Goal: Navigation & Orientation: Understand site structure

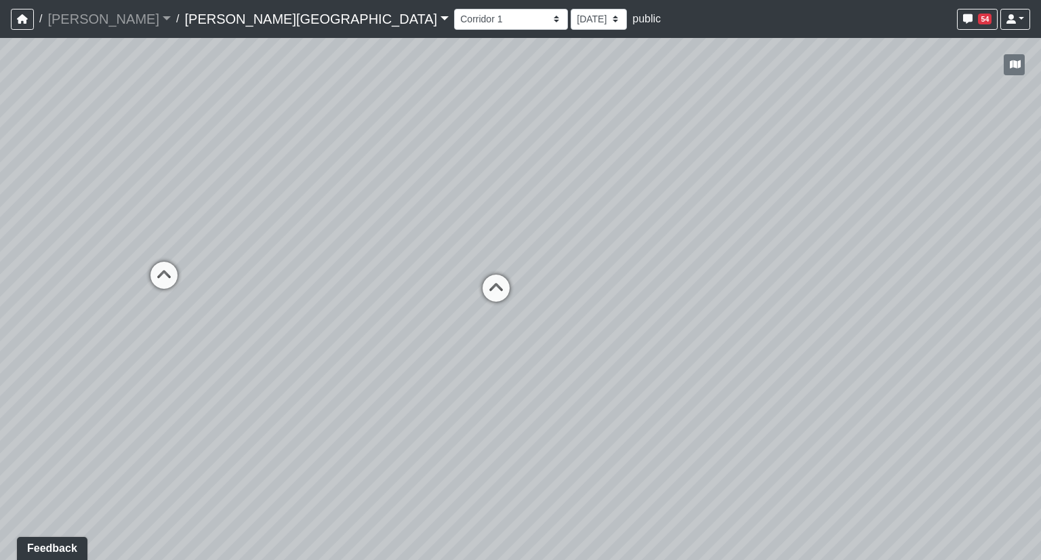
drag, startPoint x: 0, startPoint y: 0, endPoint x: 458, endPoint y: 190, distance: 496.0
click at [458, 190] on div "Loading... Hallway - Hallway 2 Loading... Entry Loading... Clubroom - Entrance …" at bounding box center [520, 299] width 1041 height 522
click at [454, 18] on select "Booths 1 Booths 2 Entry Lounge 1 Lounge 2 Lounge 3 Windows Bar Entrance Lounge …" at bounding box center [511, 19] width 114 height 21
click at [454, 9] on select "Booths 1 Booths 2 Entry Lounge 1 Lounge 2 Lounge 3 Windows Bar Entrance Lounge …" at bounding box center [511, 19] width 114 height 21
click at [454, 18] on select "Booths 1 Booths 2 Entry Lounge 1 Lounge 2 Lounge 3 Windows Bar Entrance Lounge …" at bounding box center [511, 19] width 114 height 21
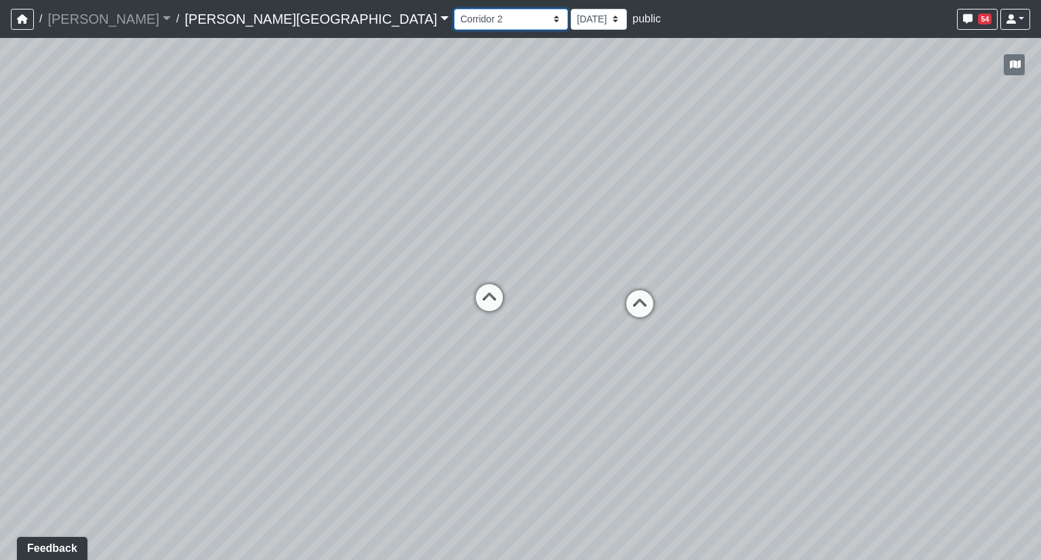
click at [454, 9] on select "Booths 1 Booths 2 Entry Lounge 1 Lounge 2 Lounge 3 Windows Bar Entrance Lounge …" at bounding box center [511, 19] width 114 height 21
click at [454, 18] on select "Booths 1 Booths 2 Entry Lounge 1 Lounge 2 Lounge 3 Windows Bar Entrance Lounge …" at bounding box center [511, 19] width 114 height 21
click at [454, 9] on select "Booths 1 Booths 2 Entry Lounge 1 Lounge 2 Lounge 3 Windows Bar Entrance Lounge …" at bounding box center [511, 19] width 114 height 21
drag, startPoint x: 497, startPoint y: 146, endPoint x: 961, endPoint y: 163, distance: 464.4
click at [961, 163] on div "Loading... Hallway - Hallway 2 Loading... Entry Loading... Clubroom - Entrance …" at bounding box center [520, 299] width 1041 height 522
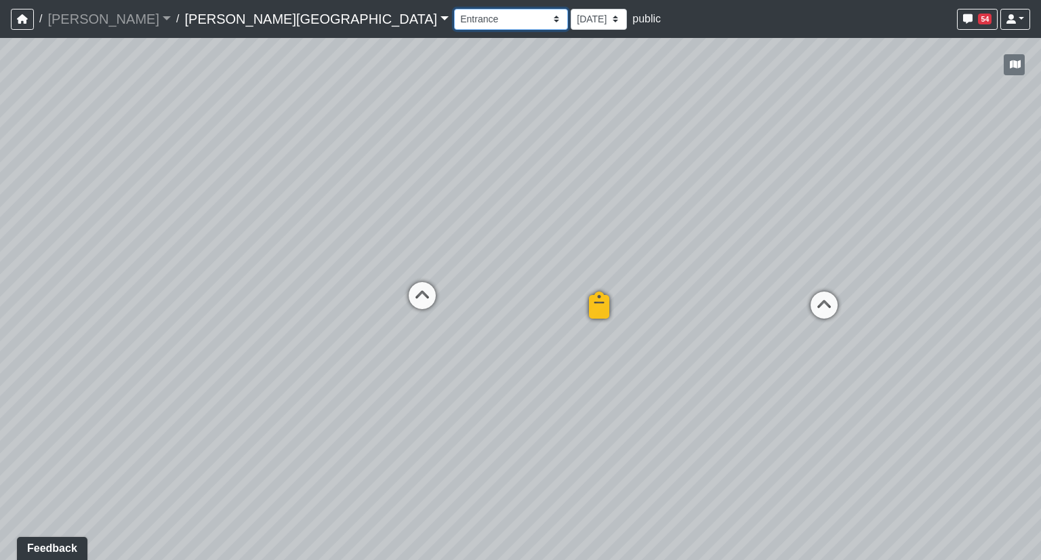
click at [454, 18] on select "Booths 1 Booths 2 Entry Lounge 1 Lounge 2 Lounge 3 Windows Bar Entrance Lounge …" at bounding box center [511, 19] width 114 height 21
click at [454, 9] on select "Booths 1 Booths 2 Entry Lounge 1 Lounge 2 Lounge 3 Windows Bar Entrance Lounge …" at bounding box center [511, 19] width 114 height 21
click at [454, 19] on select "Booths 1 Booths 2 Entry Lounge 1 Lounge 2 Lounge 3 Windows Bar Entrance Lounge …" at bounding box center [511, 19] width 114 height 21
click at [454, 9] on select "Booths 1 Booths 2 Entry Lounge 1 Lounge 2 Lounge 3 Windows Bar Entrance Lounge …" at bounding box center [511, 19] width 114 height 21
click at [454, 17] on select "Booths 1 Booths 2 Entry Lounge 1 Lounge 2 Lounge 3 Windows Bar Entrance Lounge …" at bounding box center [511, 19] width 114 height 21
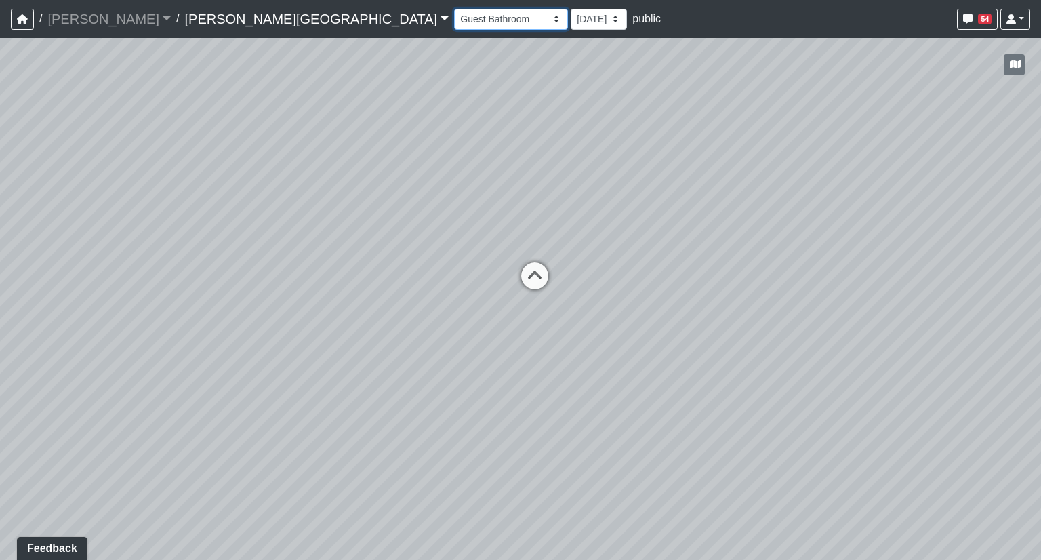
click at [454, 9] on select "Booths 1 Booths 2 Entry Lounge 1 Lounge 2 Lounge 3 Windows Bar Entrance Lounge …" at bounding box center [511, 19] width 114 height 21
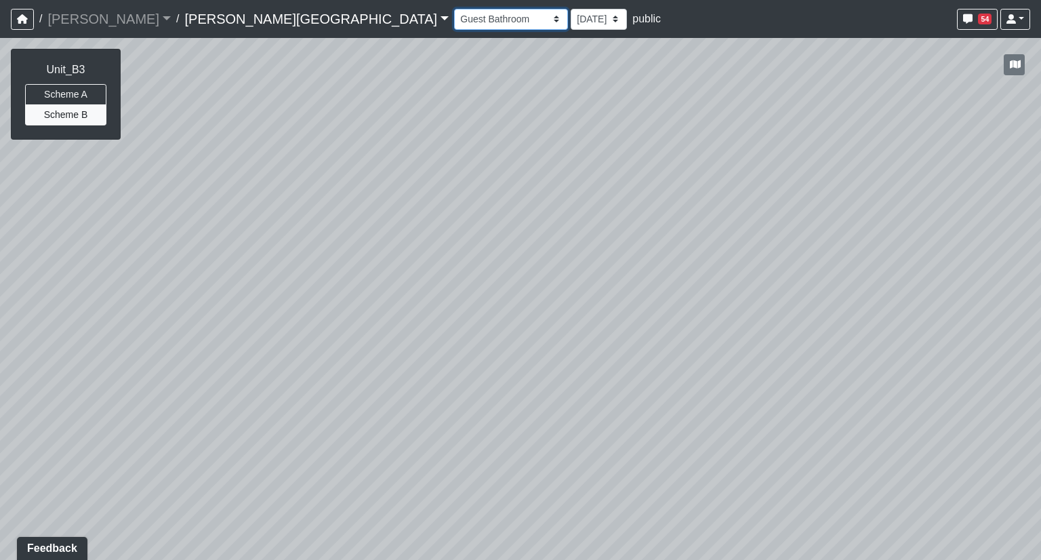
click at [454, 22] on select "Booths 1 Booths 2 Entry Lounge 1 Lounge 2 Lounge 3 Windows Bar Entrance Lounge …" at bounding box center [511, 19] width 114 height 21
click at [454, 9] on select "Booths 1 Booths 2 Entry Lounge 1 Lounge 2 Lounge 3 Windows Bar Entrance Lounge …" at bounding box center [511, 19] width 114 height 21
click at [454, 25] on select "Booths 1 Booths 2 Entry Lounge 1 Lounge 2 Lounge 3 Windows Bar Entrance Lounge …" at bounding box center [511, 19] width 114 height 21
click at [454, 9] on select "Booths 1 Booths 2 Entry Lounge 1 Lounge 2 Lounge 3 Windows Bar Entrance Lounge …" at bounding box center [511, 19] width 114 height 21
drag, startPoint x: 382, startPoint y: 256, endPoint x: 888, endPoint y: 134, distance: 520.6
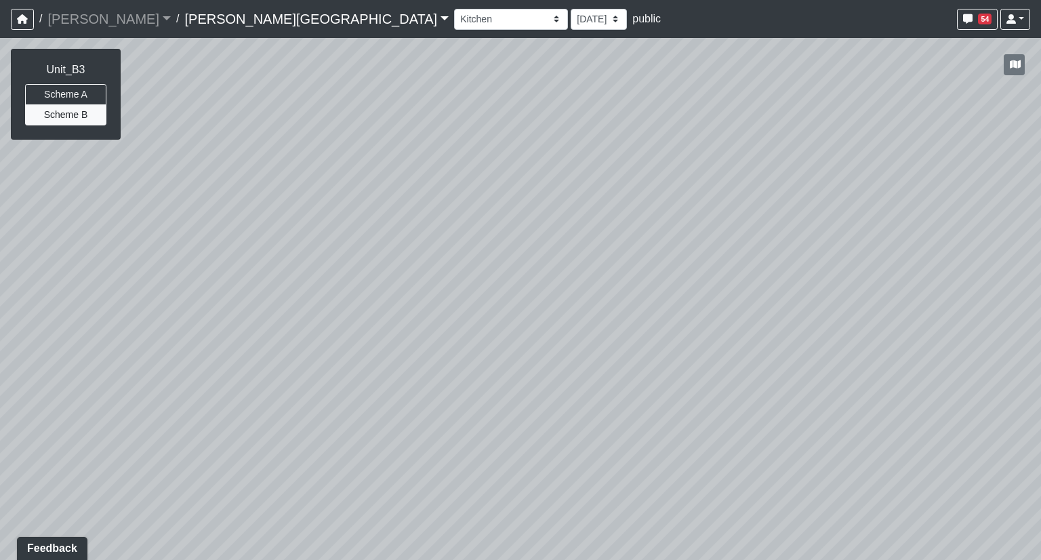
click at [888, 134] on div "Loading... Hallway - Hallway 2 Loading... Entry Loading... Clubroom - Entrance …" at bounding box center [520, 299] width 1041 height 522
drag, startPoint x: 624, startPoint y: 213, endPoint x: 1040, endPoint y: 210, distance: 416.0
click at [1040, 210] on div "Loading... Hallway - Hallway 2 Loading... Entry Loading... Clubroom - Entrance …" at bounding box center [520, 299] width 1041 height 522
drag, startPoint x: 468, startPoint y: 240, endPoint x: 932, endPoint y: 245, distance: 464.8
click at [896, 242] on div "Loading... Hallway - Hallway 2 Loading... Entry Loading... Clubroom - Entrance …" at bounding box center [520, 299] width 1041 height 522
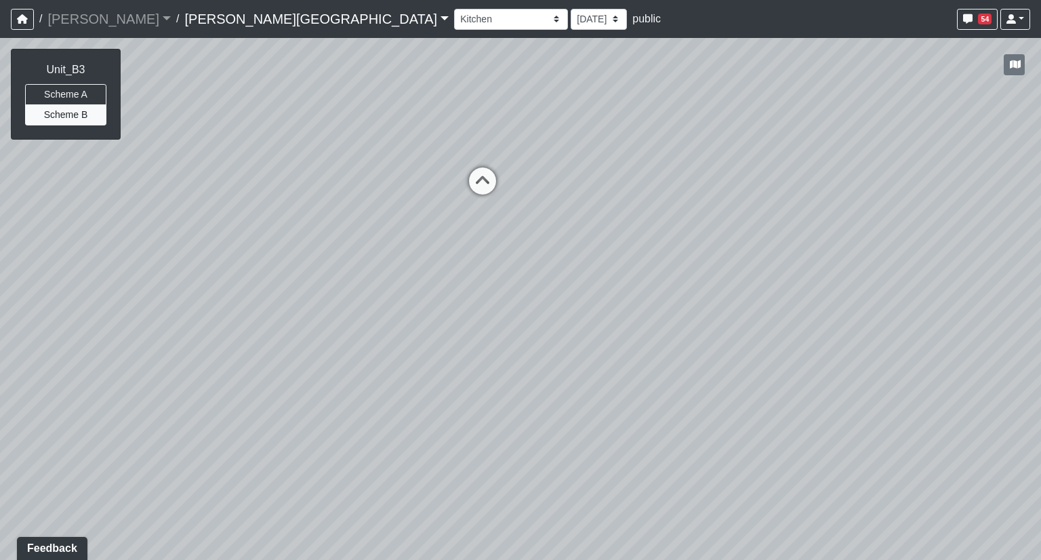
drag, startPoint x: 346, startPoint y: 262, endPoint x: 889, endPoint y: 261, distance: 542.7
click at [889, 261] on div "Loading... Hallway - Hallway 2 Loading... Entry Loading... Clubroom - Entrance …" at bounding box center [520, 299] width 1041 height 522
click at [480, 178] on icon at bounding box center [482, 187] width 41 height 41
drag, startPoint x: 832, startPoint y: 194, endPoint x: 179, endPoint y: 212, distance: 653.4
click at [194, 213] on div "Loading... Hallway - Hallway 2 Loading... Entry Loading... Clubroom - Entrance …" at bounding box center [520, 299] width 1041 height 522
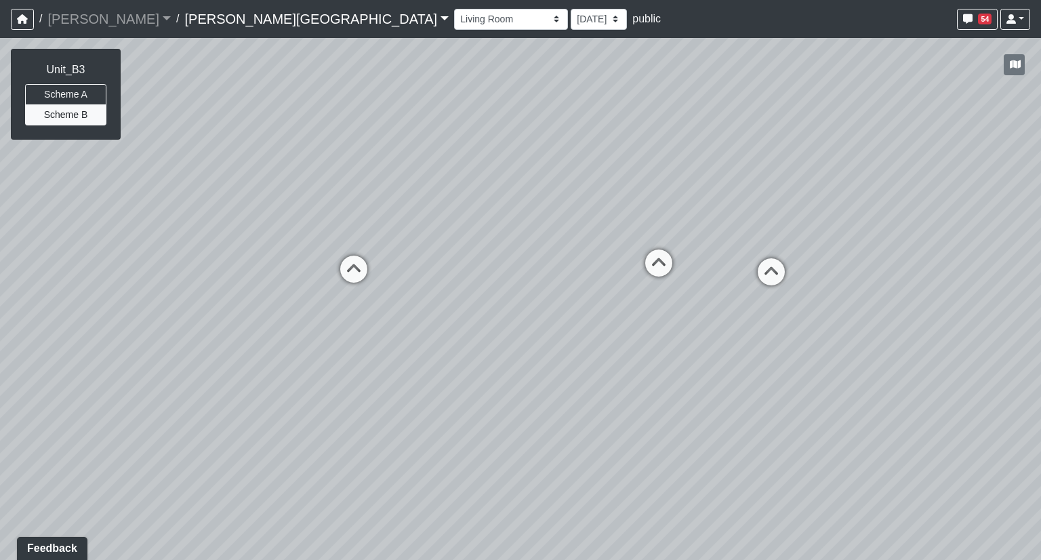
drag, startPoint x: 745, startPoint y: 214, endPoint x: 136, endPoint y: 268, distance: 612.1
click at [136, 268] on div "Loading... Hallway - Hallway 2 Loading... Entry Loading... Clubroom - Entrance …" at bounding box center [520, 299] width 1041 height 522
click at [655, 266] on icon at bounding box center [658, 269] width 41 height 41
drag, startPoint x: 298, startPoint y: 266, endPoint x: 986, endPoint y: 242, distance: 688.1
click at [986, 242] on div "Loading... Hallway - Hallway 2 Loading... Entry Loading... Clubroom - Entrance …" at bounding box center [520, 299] width 1041 height 522
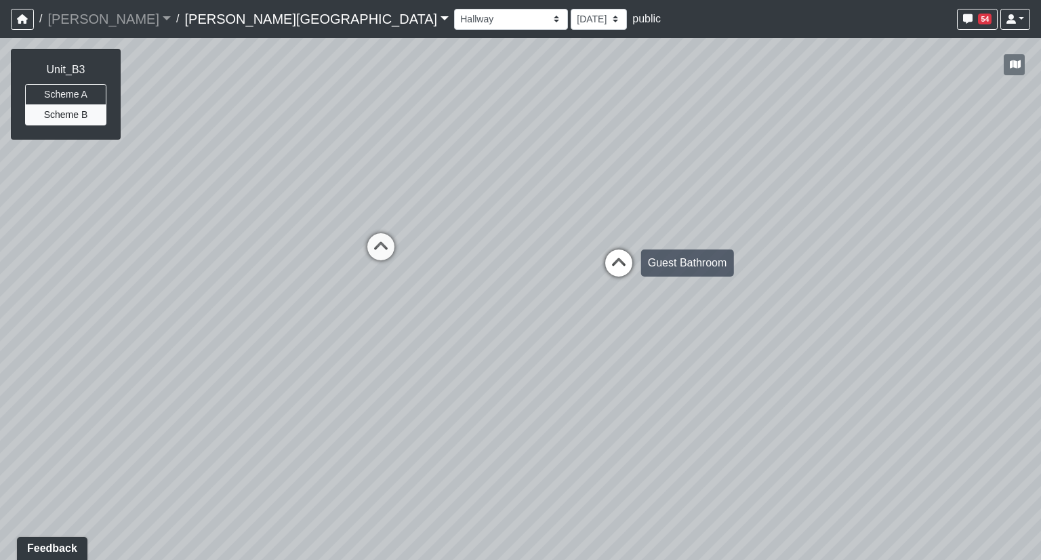
click at [617, 269] on icon at bounding box center [618, 269] width 41 height 41
drag, startPoint x: 664, startPoint y: 227, endPoint x: 264, endPoint y: 180, distance: 402.5
click at [264, 180] on div "Loading... Hallway - Hallway 2 Loading... Entry Loading... Clubroom - Entrance …" at bounding box center [520, 299] width 1041 height 522
click at [454, 16] on select "Booths 1 Booths 2 Entry Lounge 1 Lounge 2 Lounge 3 Windows Bar Entrance Lounge …" at bounding box center [511, 19] width 114 height 21
click at [454, 9] on select "Booths 1 Booths 2 Entry Lounge 1 Lounge 2 Lounge 3 Windows Bar Entrance Lounge …" at bounding box center [511, 19] width 114 height 21
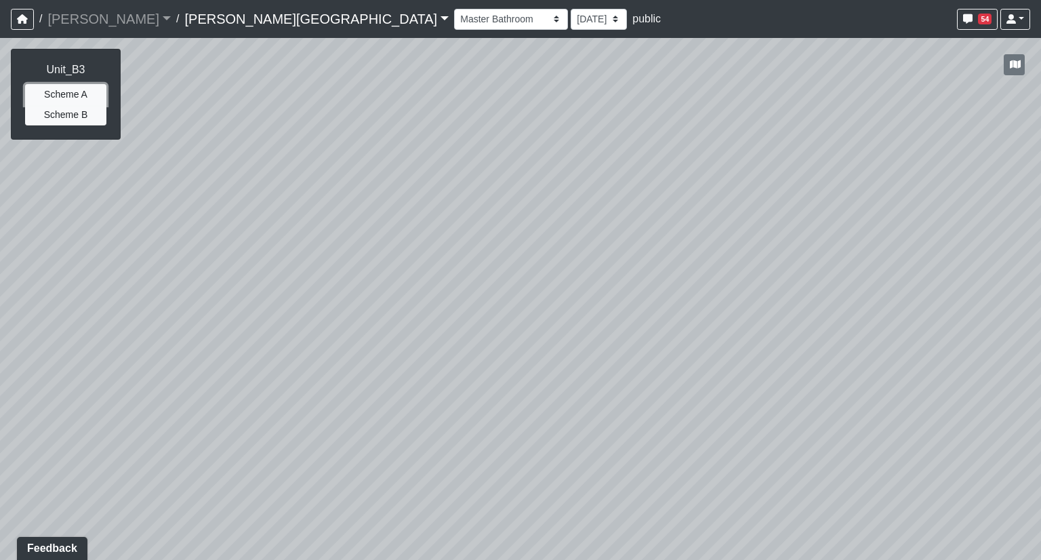
click at [87, 94] on button "Scheme A" at bounding box center [65, 94] width 81 height 21
click at [89, 113] on button "Scheme B" at bounding box center [65, 114] width 81 height 21
drag, startPoint x: 510, startPoint y: 283, endPoint x: 471, endPoint y: 269, distance: 41.2
click at [471, 269] on div "Loading... Hallway - Hallway 2 Loading... Entry Loading... Clubroom - Entrance …" at bounding box center [520, 299] width 1041 height 522
click at [454, 23] on select "Booths 1 Booths 2 Entry Lounge 1 Lounge 2 Lounge 3 Windows Bar Entrance Lounge …" at bounding box center [511, 19] width 114 height 21
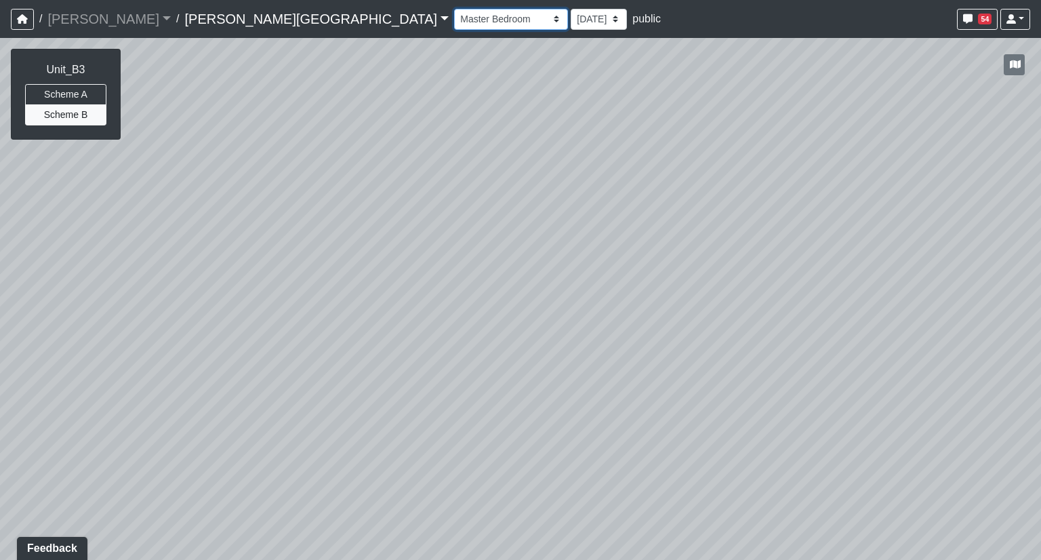
click at [454, 9] on select "Booths 1 Booths 2 Entry Lounge 1 Lounge 2 Lounge 3 Windows Bar Entrance Lounge …" at bounding box center [511, 19] width 114 height 21
click at [454, 23] on select "Booths 1 Booths 2 Entry Lounge 1 Lounge 2 Lounge 3 Windows Bar Entrance Lounge …" at bounding box center [511, 19] width 114 height 21
click at [454, 9] on select "Booths 1 Booths 2 Entry Lounge 1 Lounge 2 Lounge 3 Windows Bar Entrance Lounge …" at bounding box center [511, 19] width 114 height 21
drag, startPoint x: 420, startPoint y: 247, endPoint x: 940, endPoint y: 171, distance: 526.0
click at [935, 171] on div "Loading... Hallway - Hallway 2 Loading... Entry Loading... Clubroom - Entrance …" at bounding box center [520, 299] width 1041 height 522
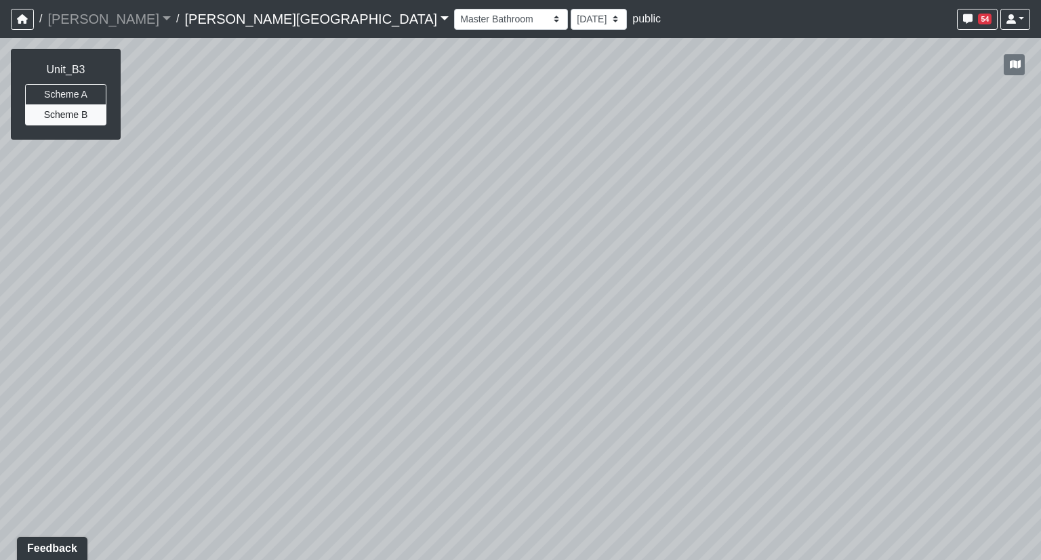
drag, startPoint x: 555, startPoint y: 258, endPoint x: 873, endPoint y: 215, distance: 320.7
click at [846, 215] on div "Loading... Hallway - Hallway 2 Loading... Entry Loading... Clubroom - Entrance …" at bounding box center [520, 299] width 1041 height 522
drag, startPoint x: 531, startPoint y: 234, endPoint x: 808, endPoint y: 217, distance: 277.0
click at [777, 217] on div "Loading... Hallway - Hallway 2 Loading... Entry Loading... Clubroom - Entrance …" at bounding box center [520, 299] width 1041 height 522
drag, startPoint x: 458, startPoint y: 215, endPoint x: 628, endPoint y: 194, distance: 171.4
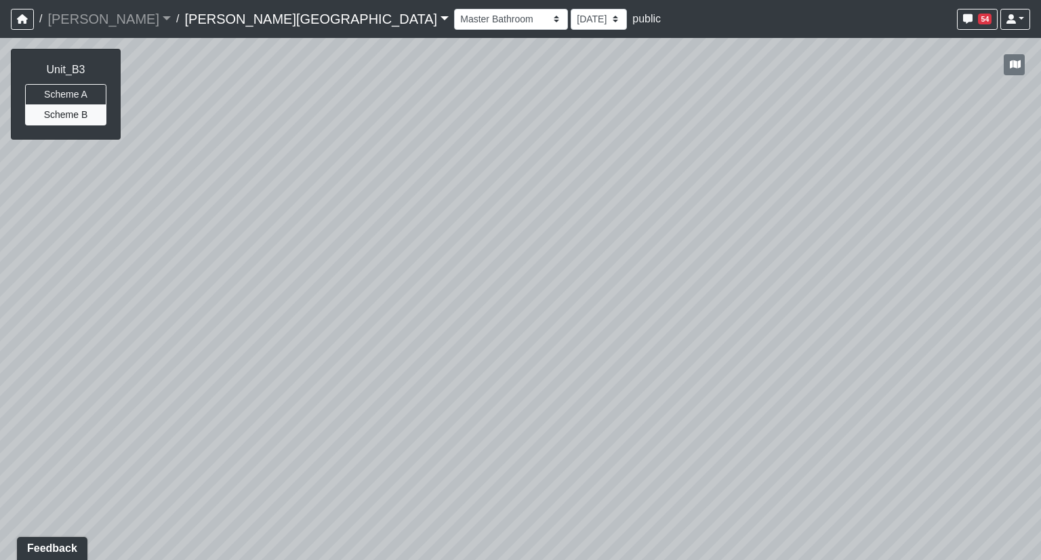
click at [627, 194] on div "Loading... Hallway - Hallway 2 Loading... Entry Loading... Clubroom - Entrance …" at bounding box center [520, 299] width 1041 height 522
click at [454, 24] on select "Booths 1 Booths 2 Entry Lounge 1 Lounge 2 Lounge 3 Windows Bar Entrance Lounge …" at bounding box center [511, 19] width 114 height 21
click at [454, 9] on select "Booths 1 Booths 2 Entry Lounge 1 Lounge 2 Lounge 3 Windows Bar Entrance Lounge …" at bounding box center [511, 19] width 114 height 21
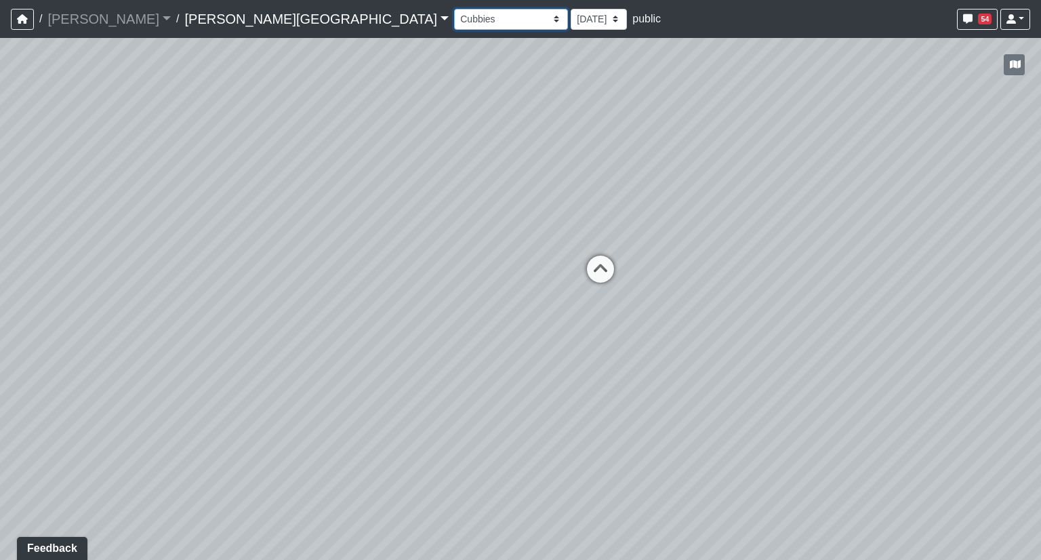
click at [454, 19] on select "Booths 1 Booths 2 Entry Lounge 1 Lounge 2 Lounge 3 Windows Bar Entrance Lounge …" at bounding box center [511, 19] width 114 height 21
click at [454, 9] on select "Booths 1 Booths 2 Entry Lounge 1 Lounge 2 Lounge 3 Windows Bar Entrance Lounge …" at bounding box center [511, 19] width 114 height 21
click at [454, 25] on select "Booths 1 Booths 2 Entry Lounge 1 Lounge 2 Lounge 3 Windows Bar Entrance Lounge …" at bounding box center [511, 19] width 114 height 21
select select "t5RYoroHReJuf1NbSWiEEy"
click at [454, 9] on select "Booths 1 Booths 2 Entry Lounge 1 Lounge 2 Lounge 3 Windows Bar Entrance Lounge …" at bounding box center [511, 19] width 114 height 21
